Goal: Information Seeking & Learning: Understand process/instructions

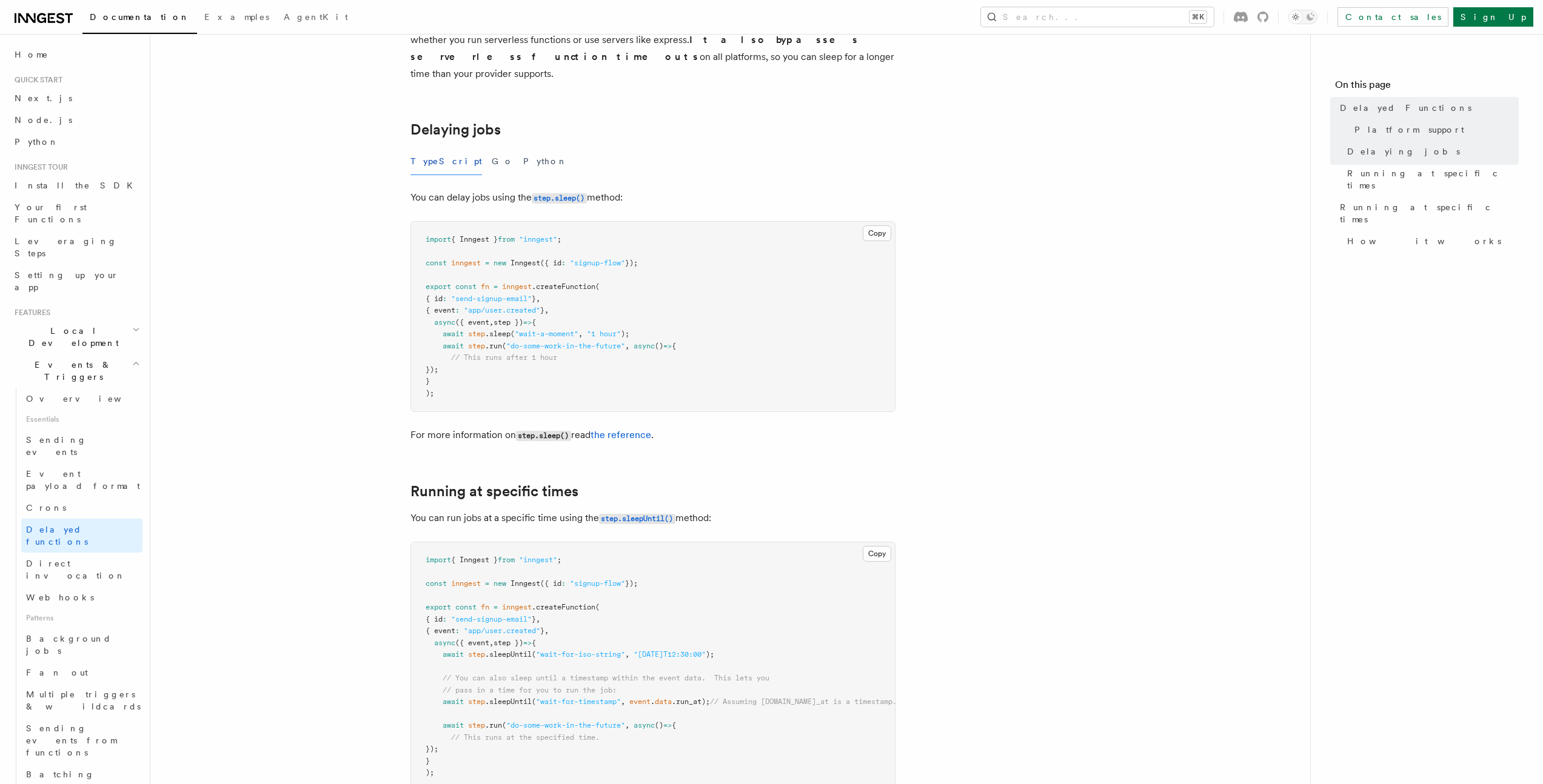
scroll to position [383, 0]
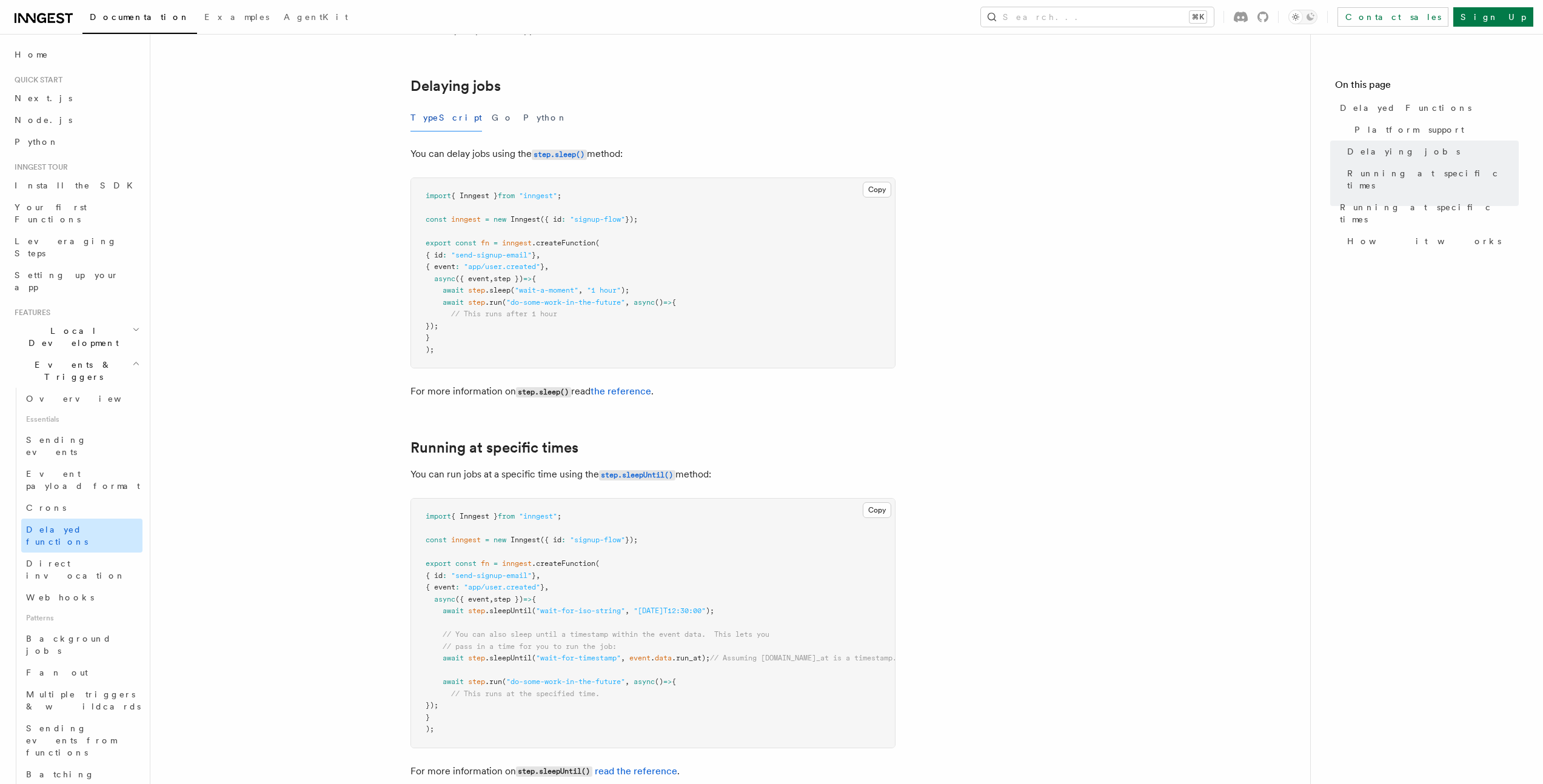
click at [55, 525] on span "Delayed functions" at bounding box center [57, 536] width 62 height 22
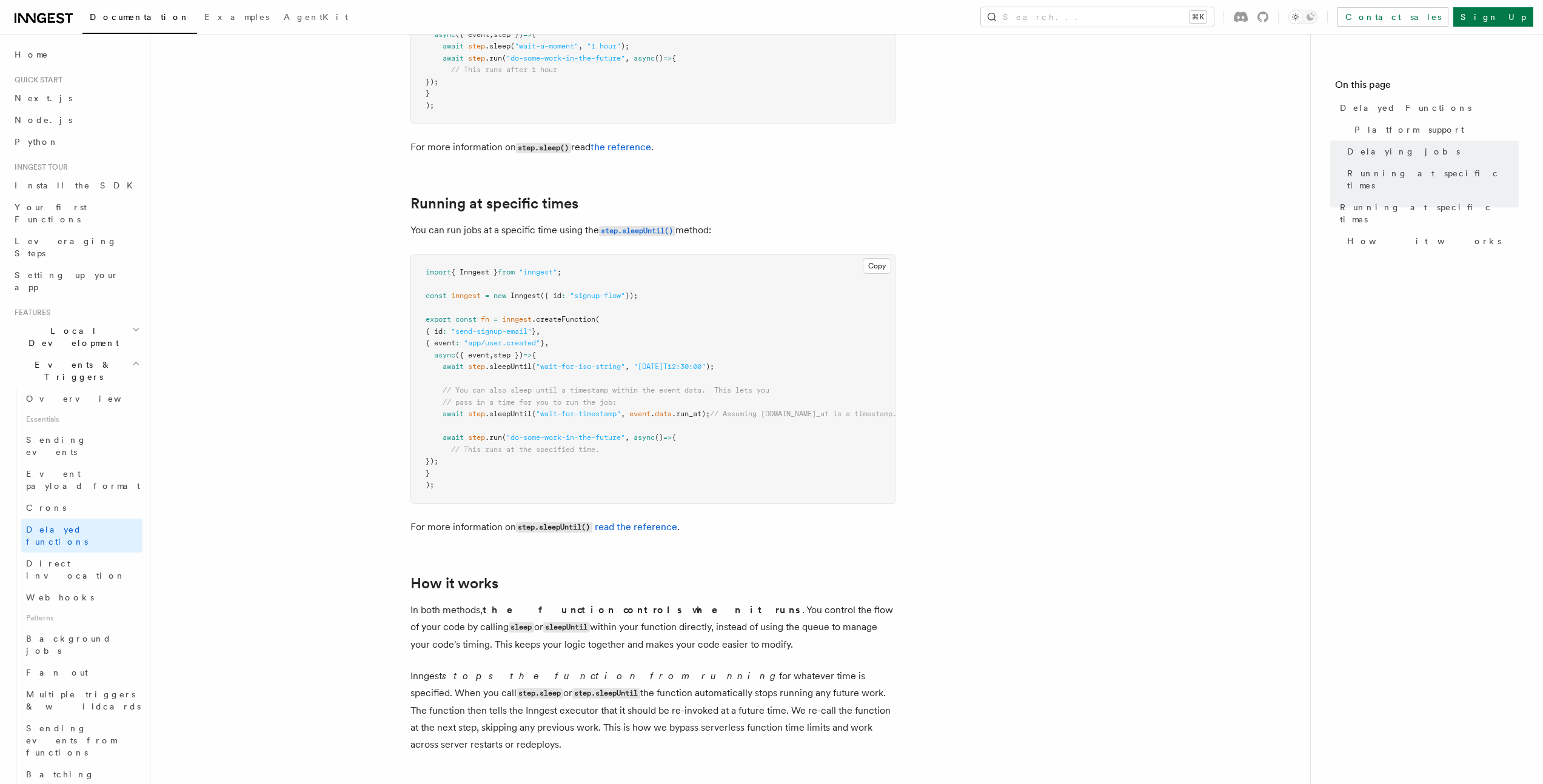
scroll to position [767, 0]
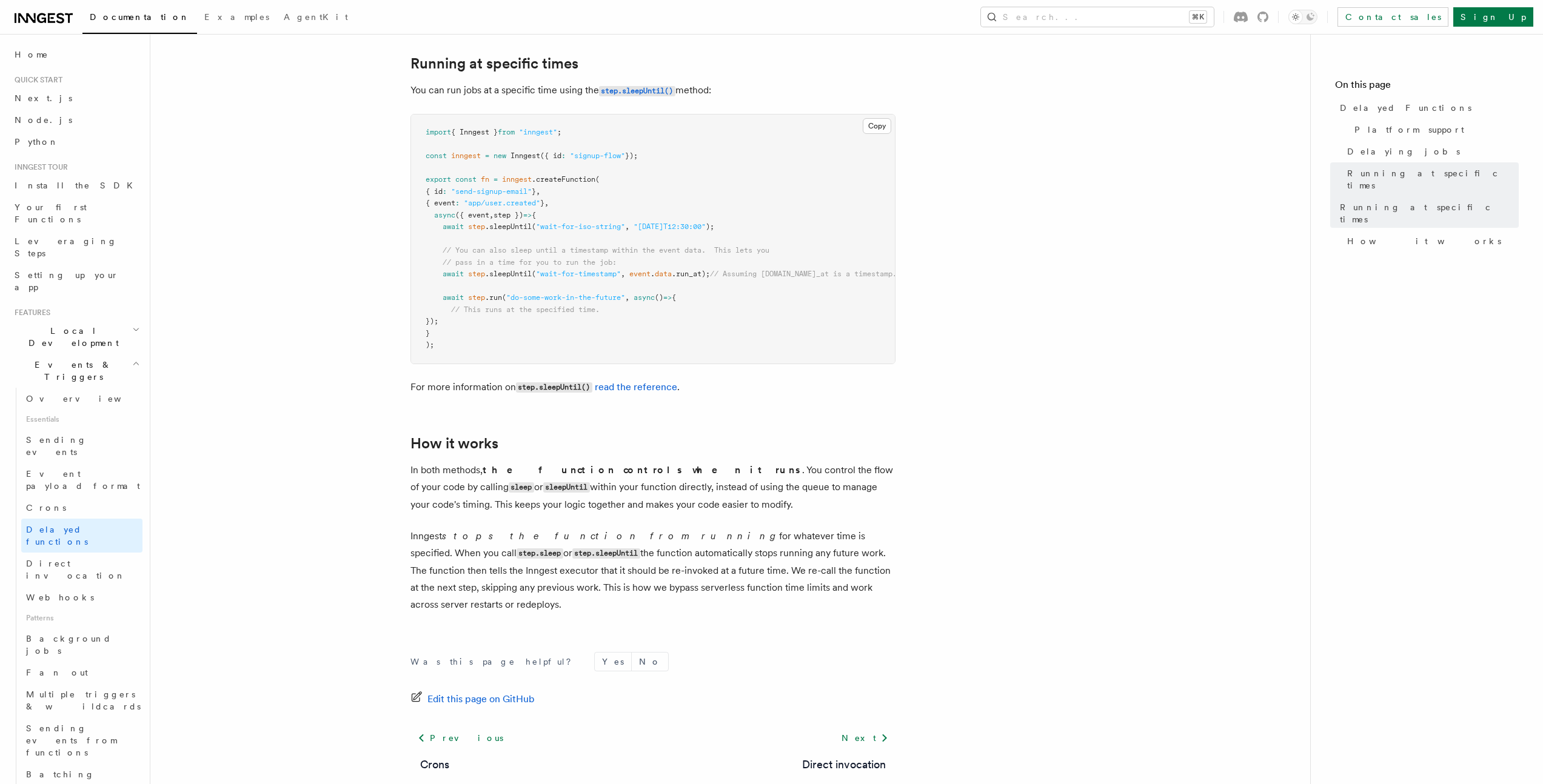
click at [543, 483] on code "sleepUntil" at bounding box center [567, 488] width 47 height 10
copy code "sleepUntil"
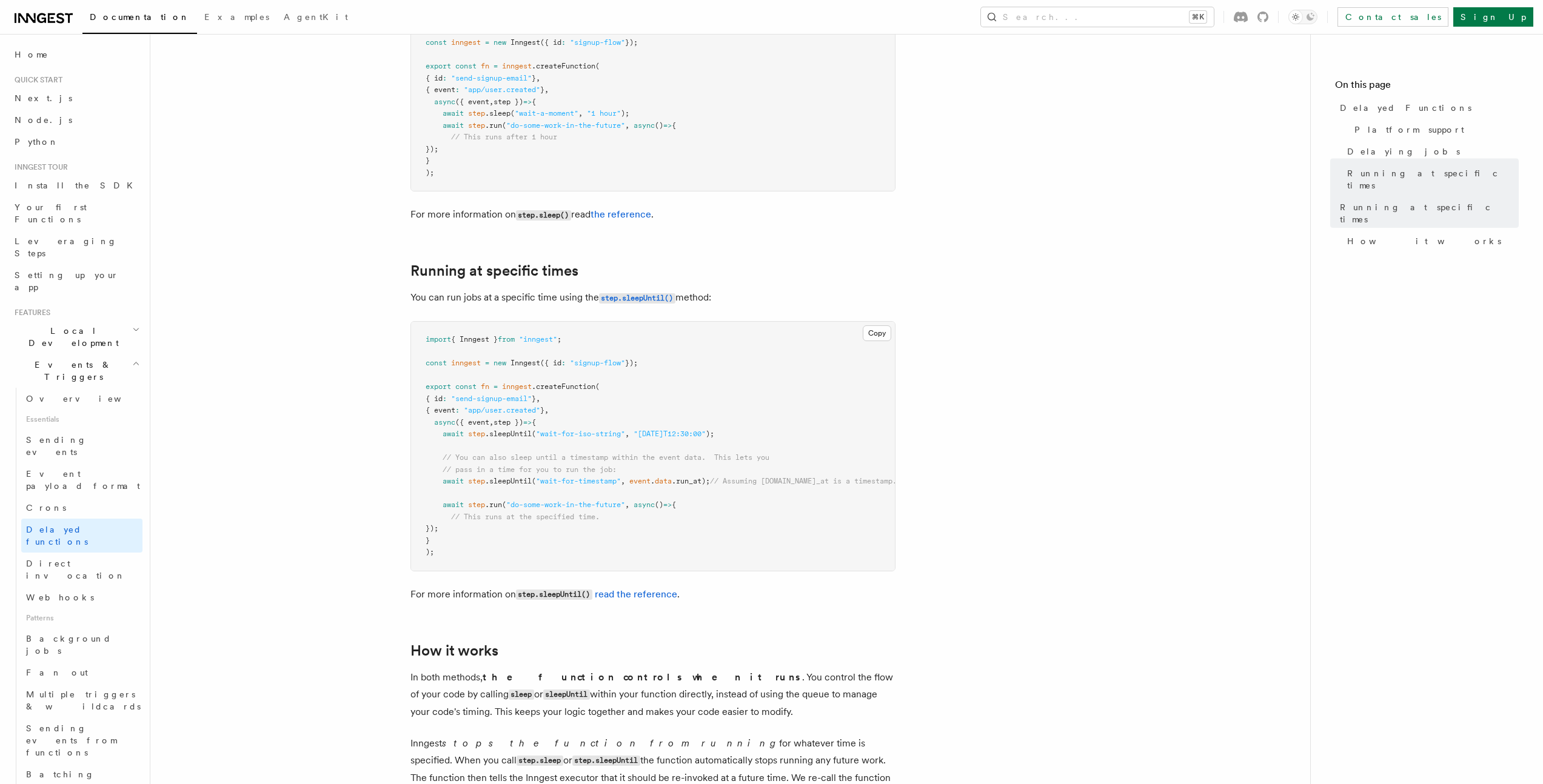
scroll to position [356, 0]
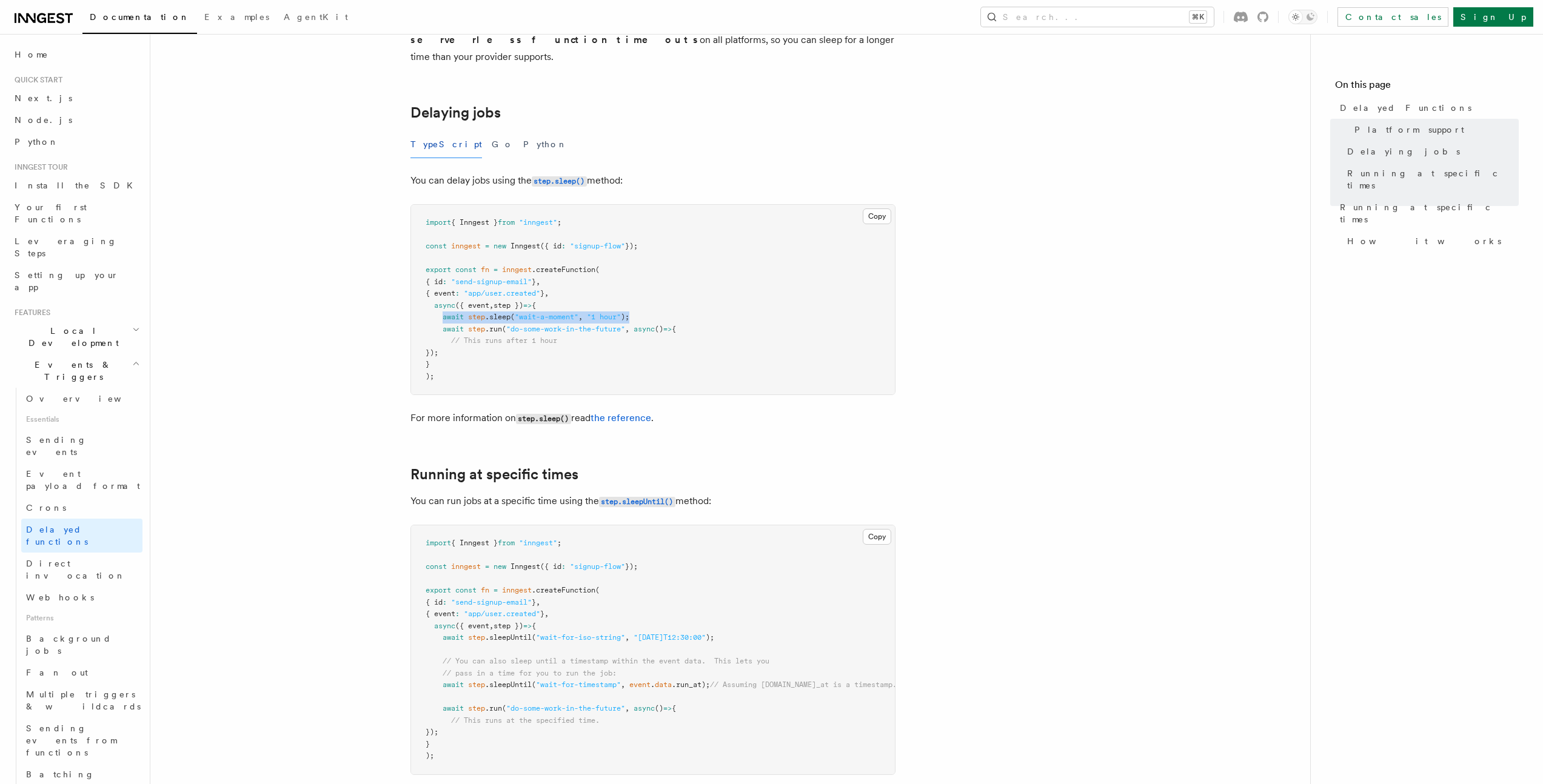
drag, startPoint x: 638, startPoint y: 302, endPoint x: 443, endPoint y: 304, distance: 195.0
click at [443, 304] on pre "import { Inngest } from "inngest" ; const inngest = new Inngest ({ id : "signup…" at bounding box center [653, 300] width 484 height 190
copy span "await step .sleep ( "wait-a-moment" , "1 hour" );"
